Goal: Information Seeking & Learning: Learn about a topic

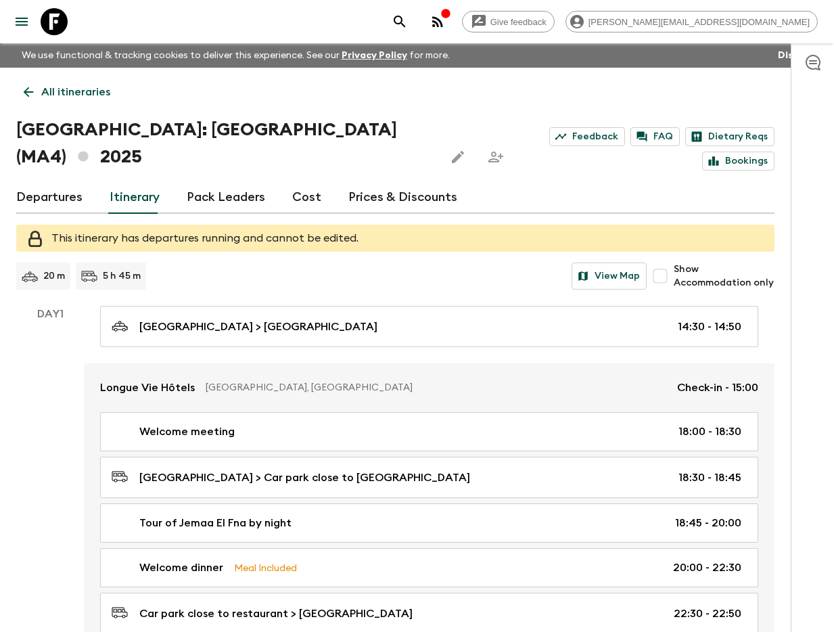
click at [504, 22] on div "Give feedback [PERSON_NAME][EMAIL_ADDRESS][DOMAIN_NAME]" at bounding box center [417, 21] width 834 height 43
click at [408, 21] on icon "search adventures" at bounding box center [400, 22] width 16 height 16
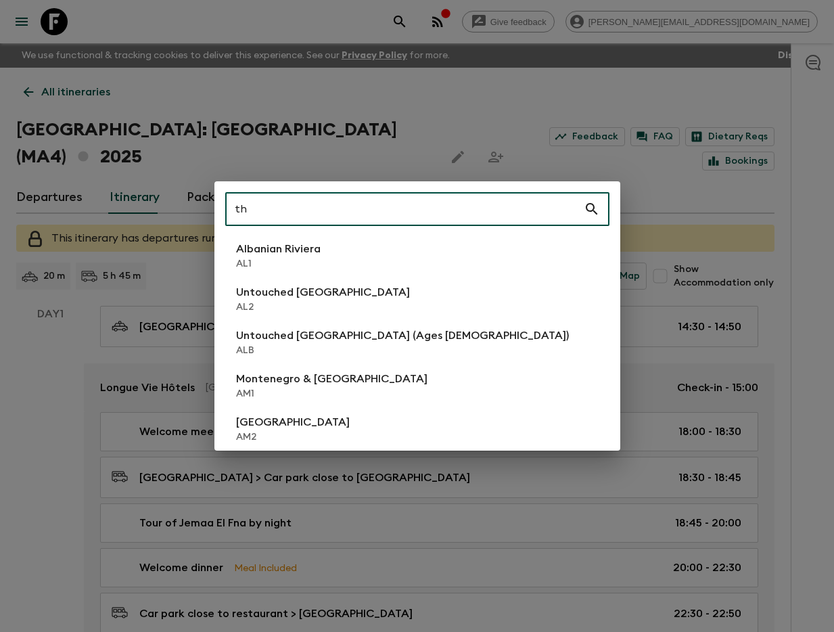
type input "th2"
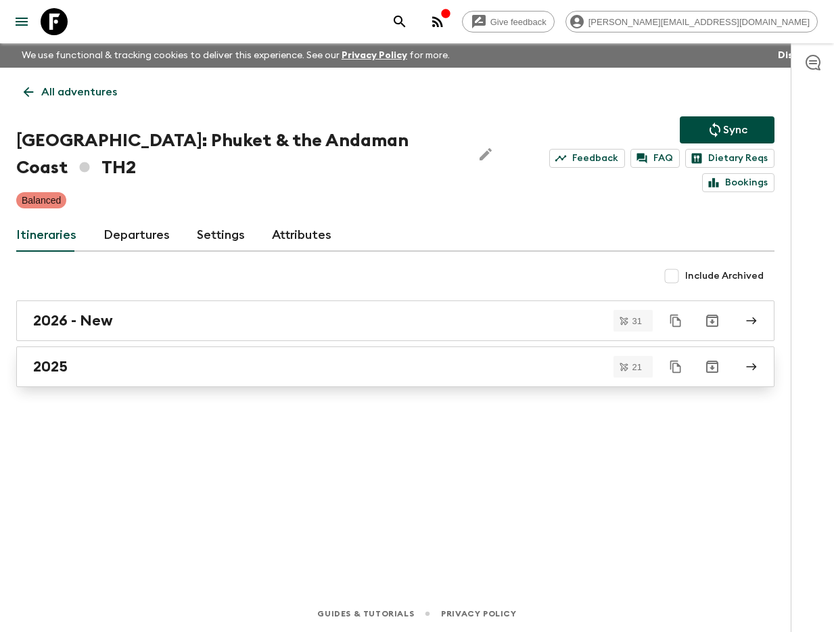
click at [231, 346] on link "2025" at bounding box center [395, 366] width 758 height 41
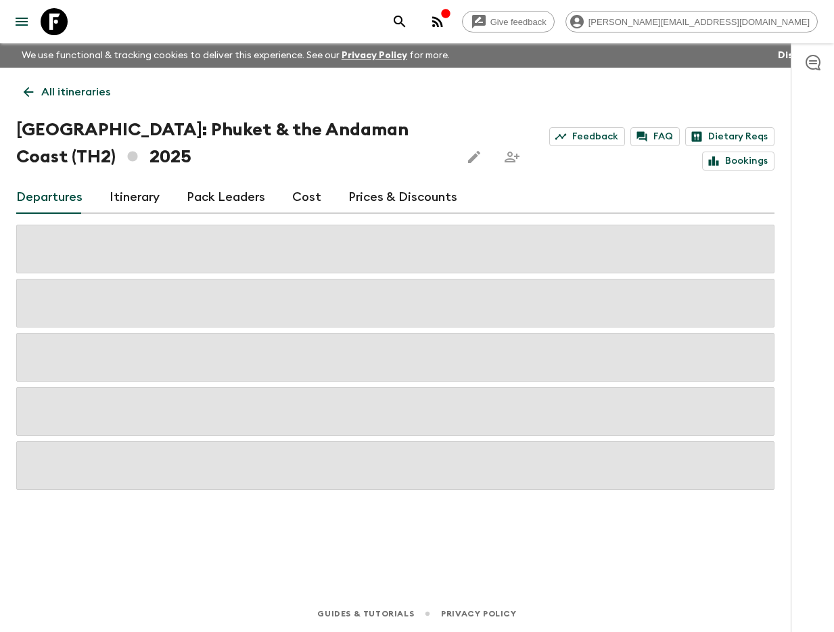
click at [128, 194] on link "Itinerary" at bounding box center [135, 197] width 50 height 32
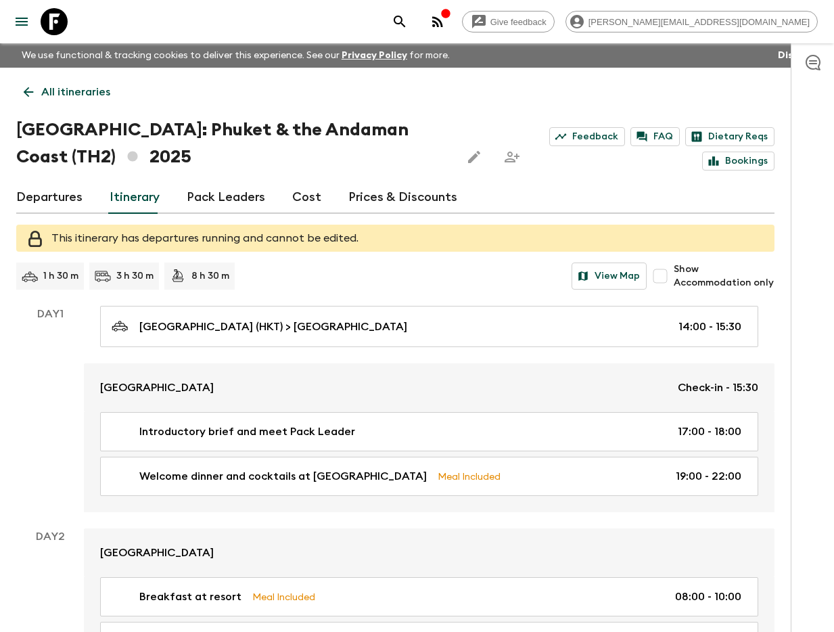
scroll to position [2319, 0]
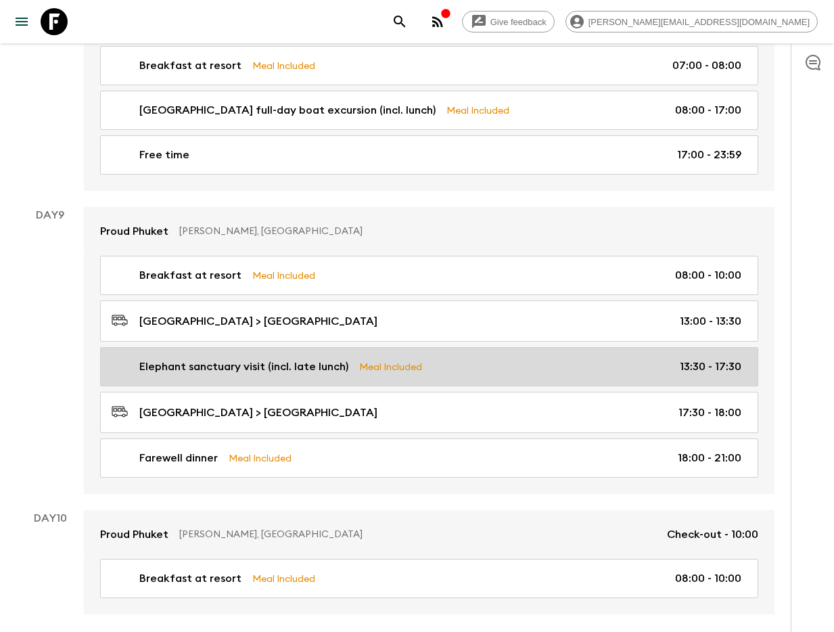
click at [350, 373] on link "Elephant sanctuary visit (incl. late lunch) Meal Included 13:30 - 17:30" at bounding box center [429, 366] width 658 height 39
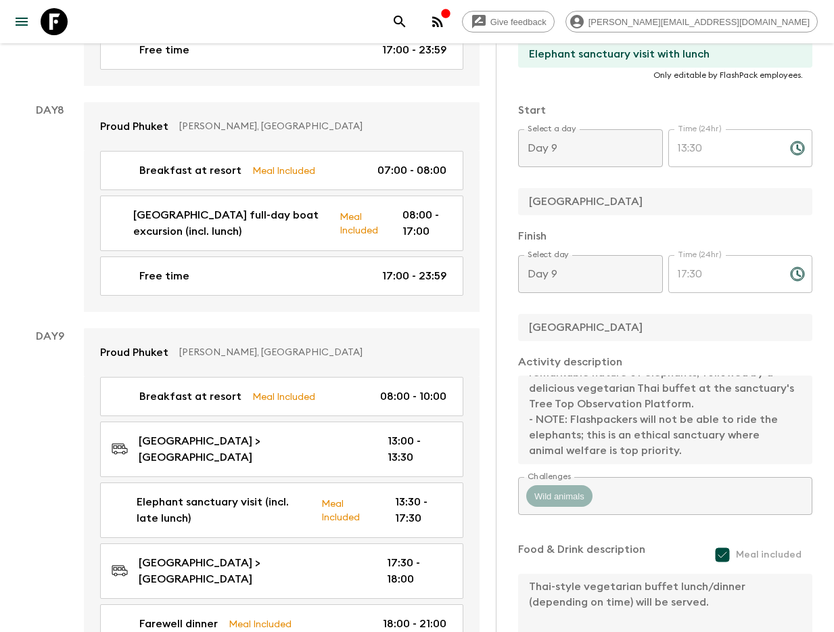
scroll to position [2476, 0]
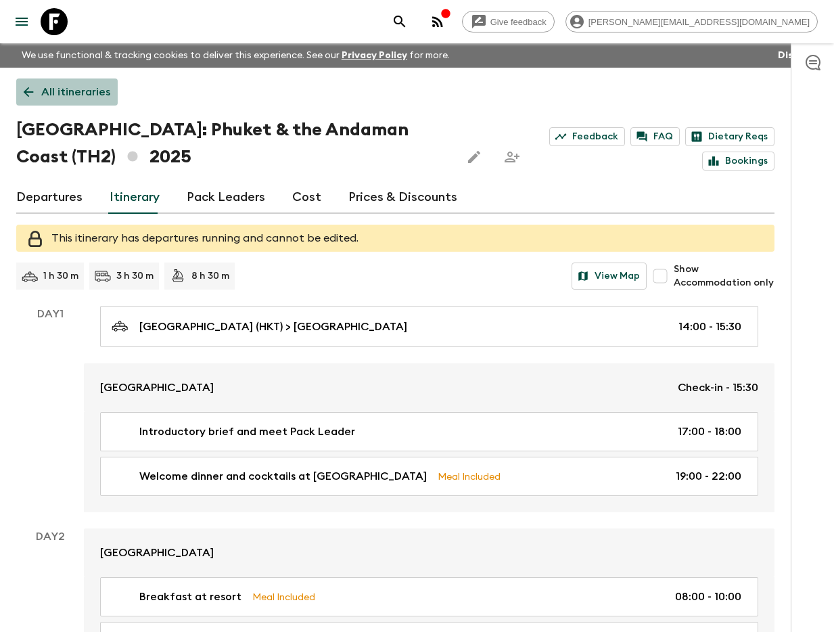
click at [55, 93] on p "All itineraries" at bounding box center [75, 92] width 69 height 16
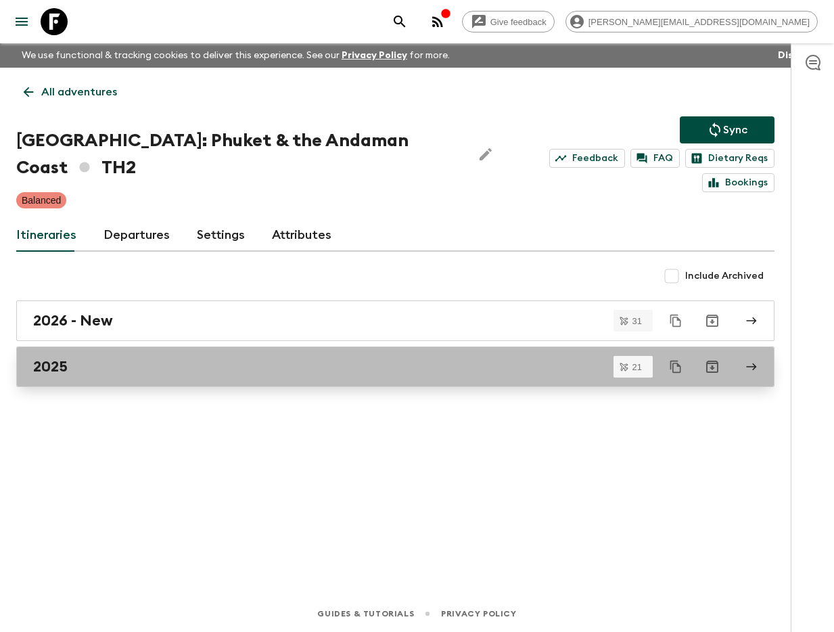
click at [114, 358] on div "2025" at bounding box center [382, 367] width 699 height 18
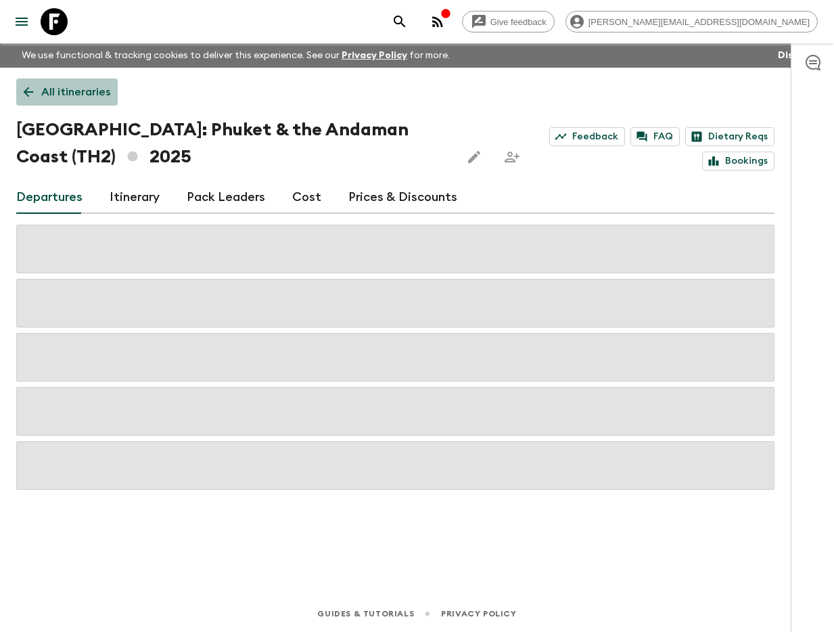
click at [43, 90] on p "All itineraries" at bounding box center [75, 92] width 69 height 16
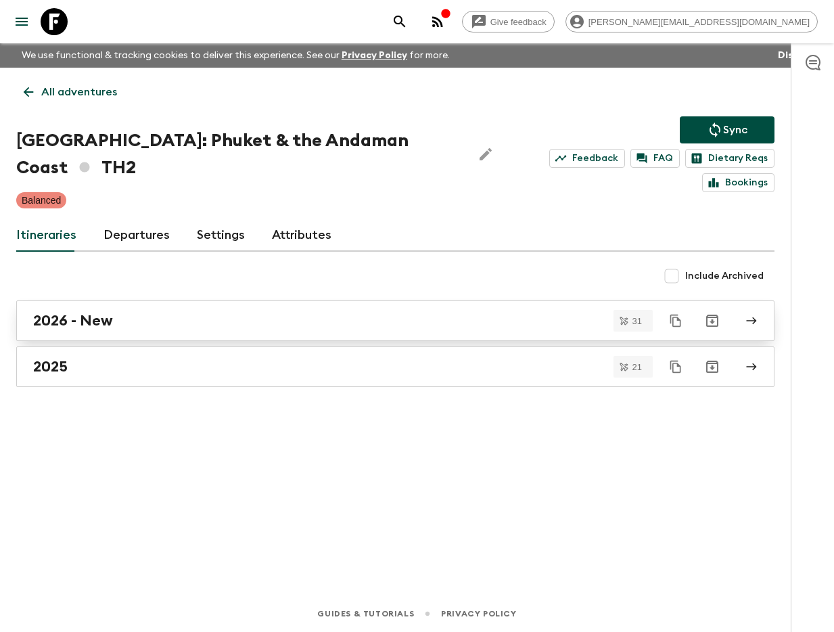
click at [115, 312] on div "2026 - New" at bounding box center [382, 321] width 699 height 18
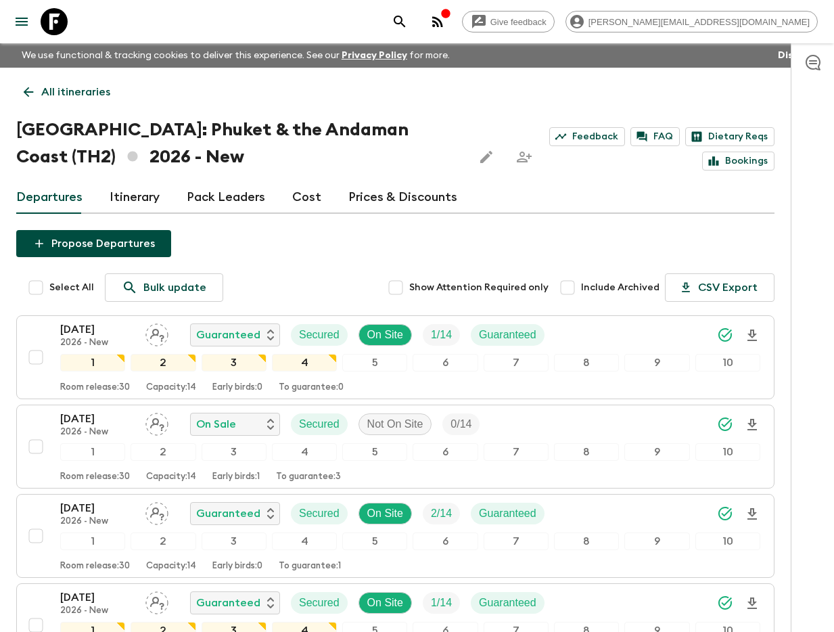
click at [408, 27] on icon "search adventures" at bounding box center [400, 22] width 16 height 16
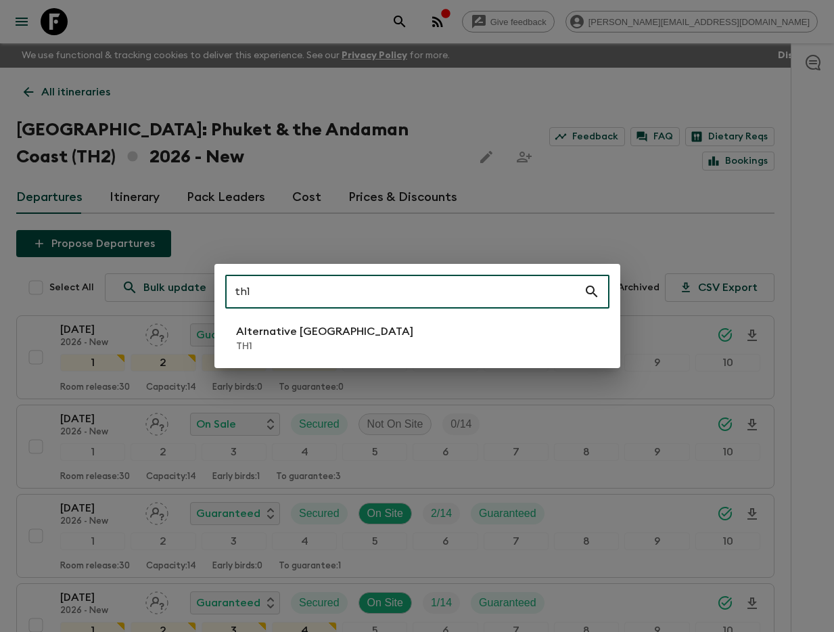
type input "th1"
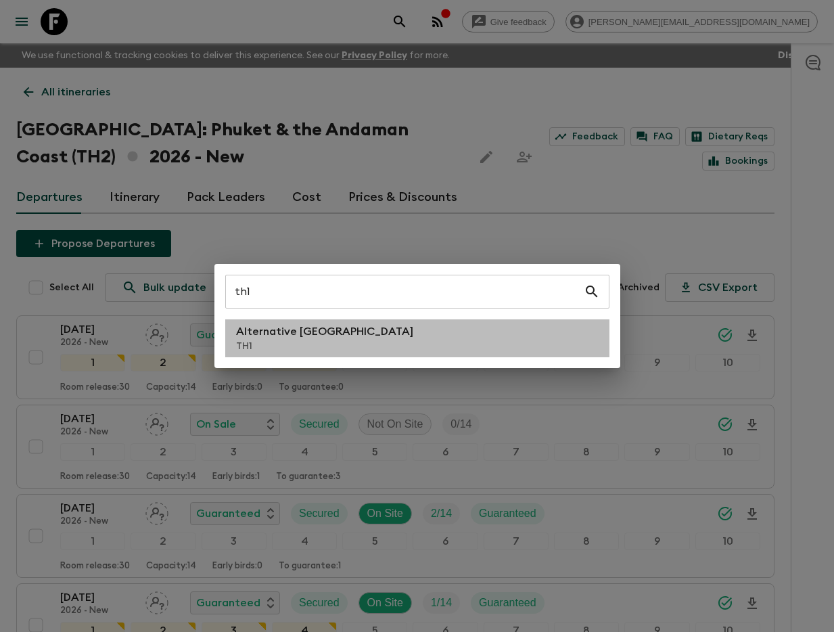
click at [340, 324] on p "Alternative [GEOGRAPHIC_DATA]" at bounding box center [324, 331] width 177 height 16
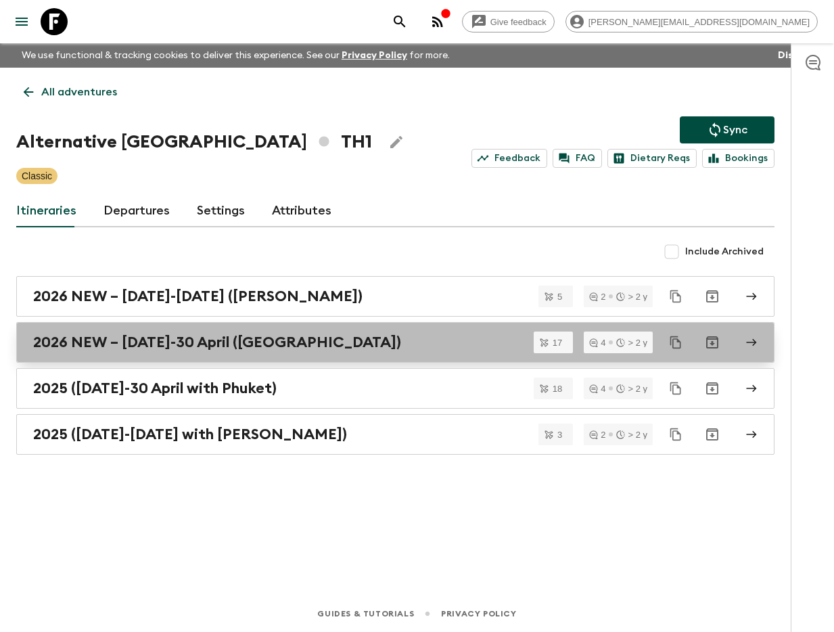
click at [195, 338] on h2 "2026 NEW – [DATE]-30 April ([GEOGRAPHIC_DATA])" at bounding box center [217, 342] width 368 height 18
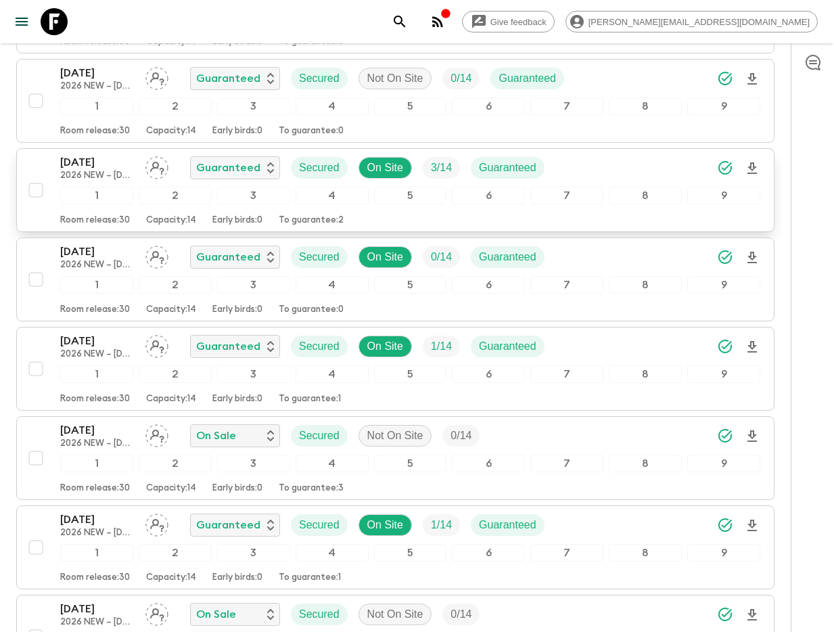
scroll to position [532, 0]
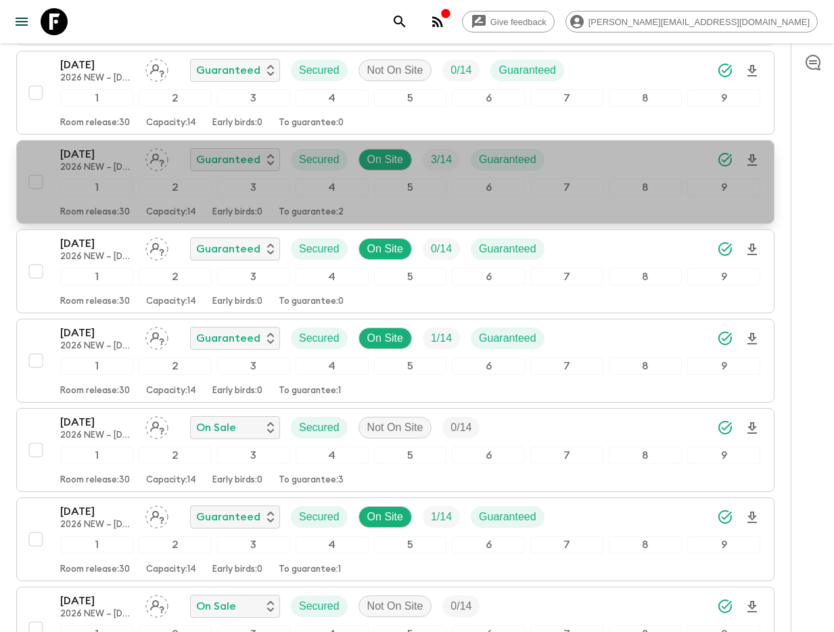
click at [86, 158] on p "[DATE]" at bounding box center [97, 154] width 74 height 16
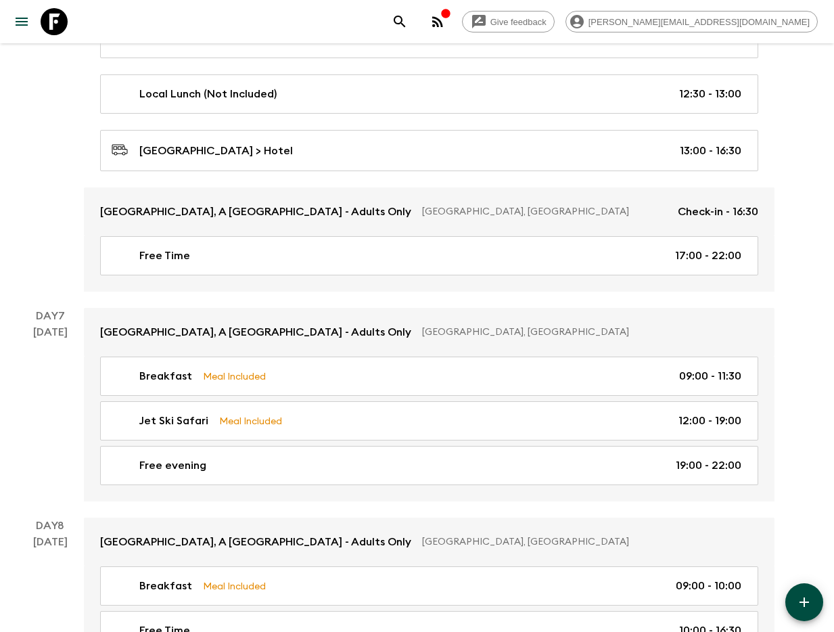
scroll to position [2633, 0]
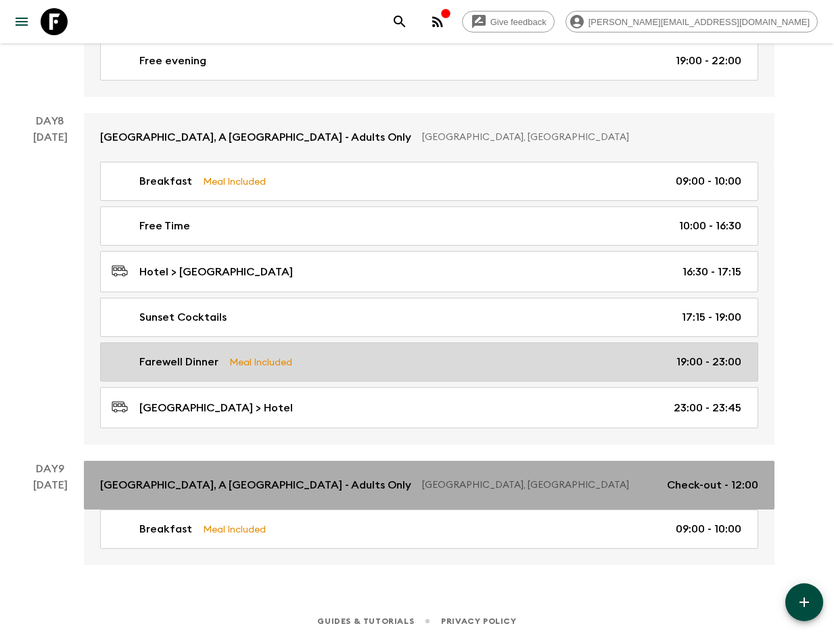
drag, startPoint x: 223, startPoint y: 471, endPoint x: 377, endPoint y: 471, distance: 154.2
click at [223, 477] on p "[GEOGRAPHIC_DATA], A [GEOGRAPHIC_DATA] - Adults Only" at bounding box center [255, 485] width 311 height 16
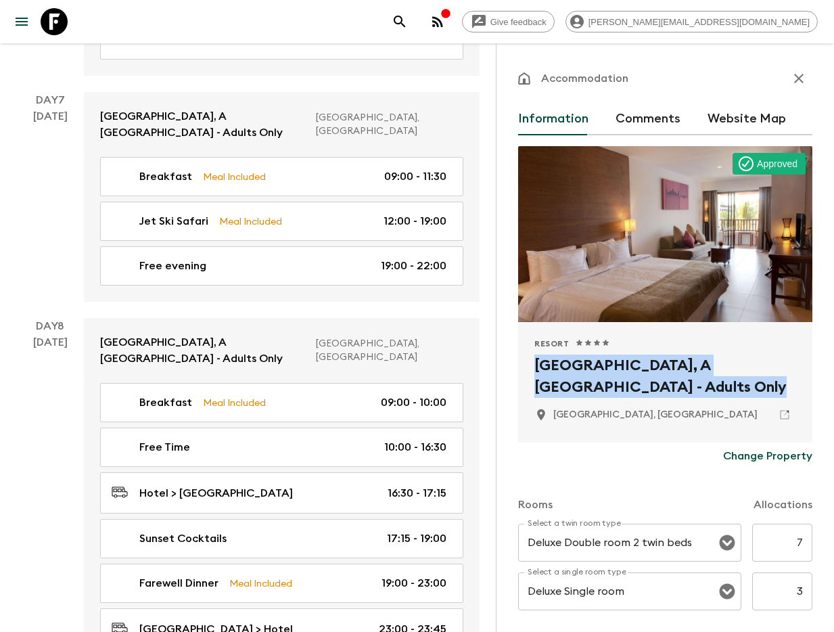
drag, startPoint x: 564, startPoint y: 368, endPoint x: 697, endPoint y: 389, distance: 134.9
click at [697, 388] on h2 "[GEOGRAPHIC_DATA], A [GEOGRAPHIC_DATA] - Adults Only" at bounding box center [665, 375] width 262 height 43
copy h2 "[GEOGRAPHIC_DATA], A [GEOGRAPHIC_DATA] - Adults Only"
click at [405, 24] on icon "search adventures" at bounding box center [399, 21] width 11 height 11
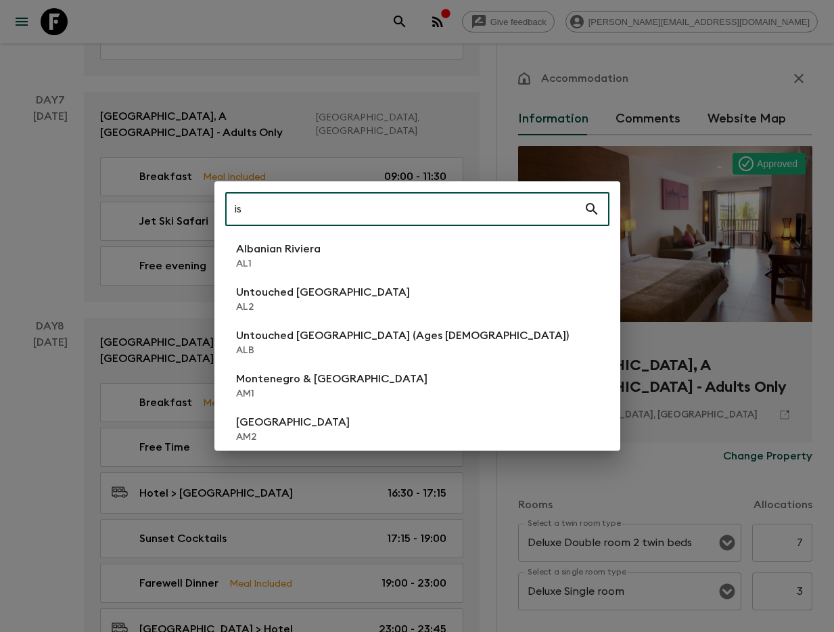
type input "is1"
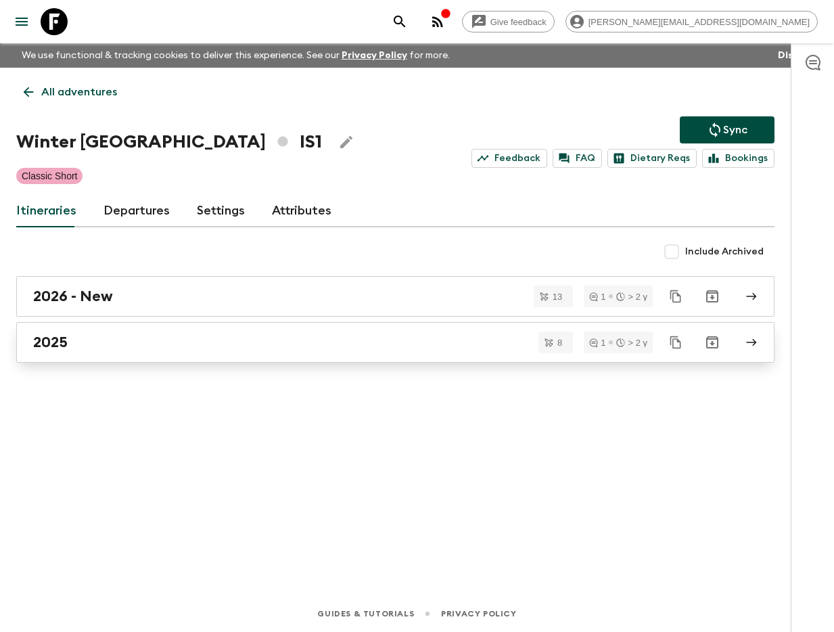
click at [147, 336] on div "2025" at bounding box center [382, 342] width 699 height 18
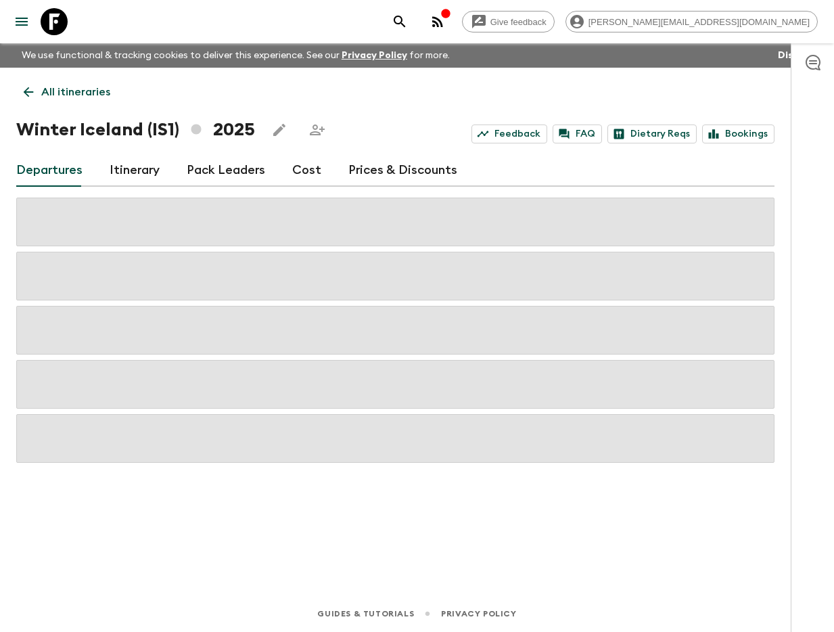
click at [123, 168] on link "Itinerary" at bounding box center [135, 170] width 50 height 32
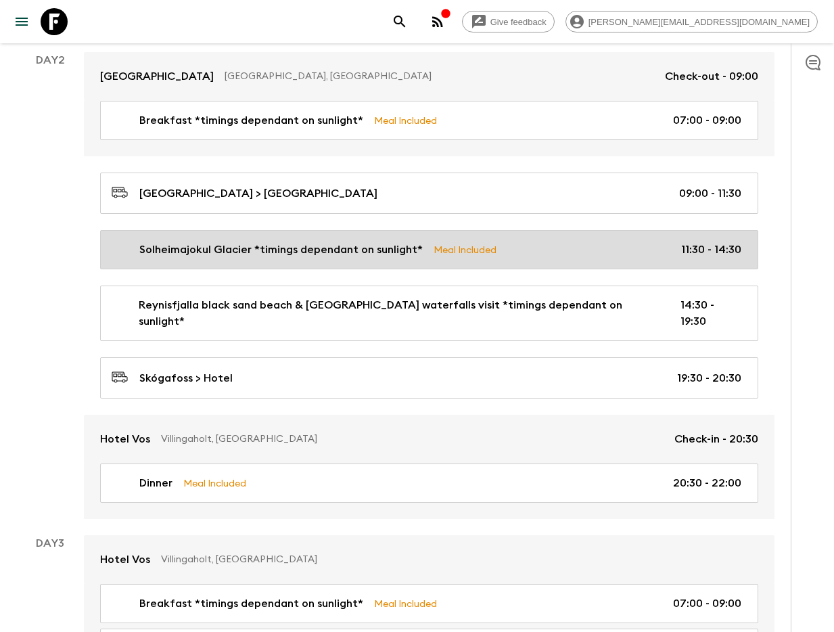
scroll to position [440, 0]
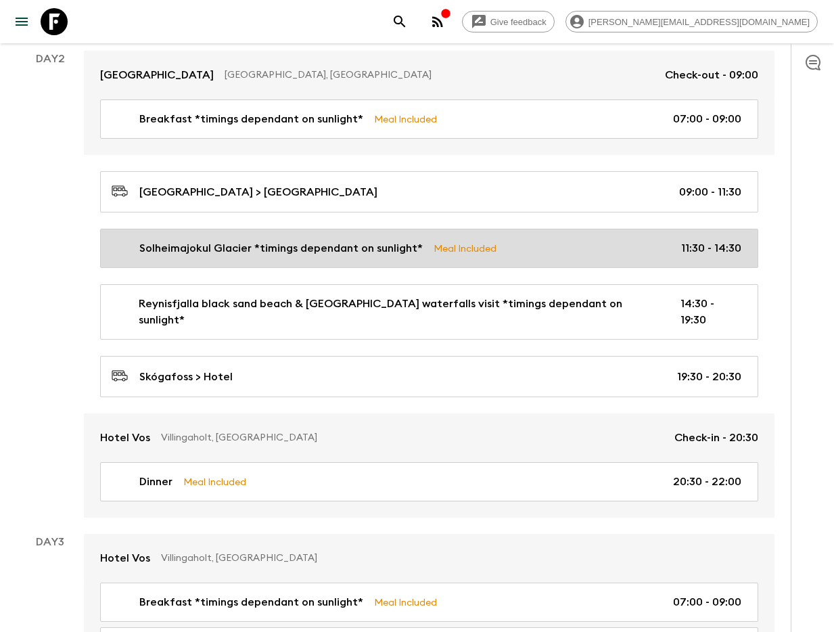
click at [319, 253] on p "Solheimajokul Glacier *timings dependant on sunlight*" at bounding box center [280, 248] width 283 height 16
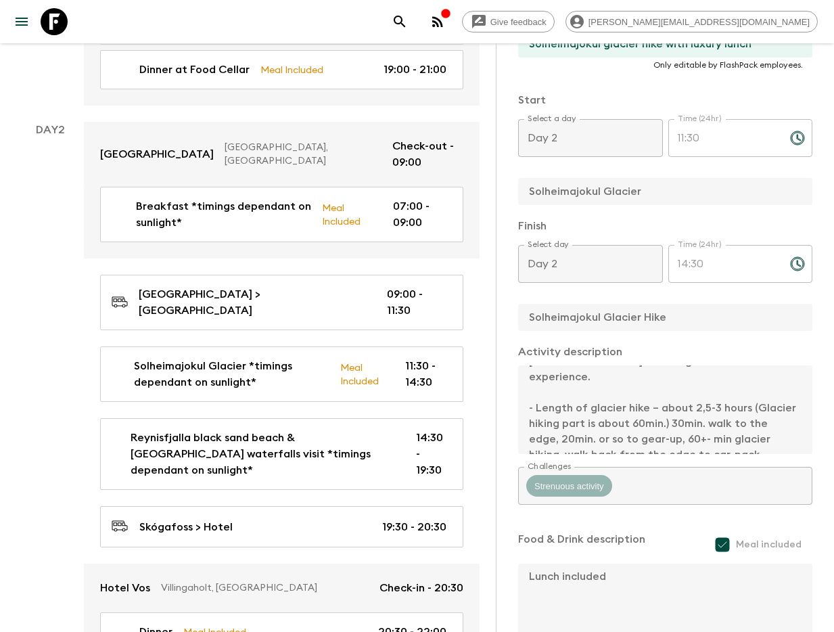
scroll to position [177, 0]
